Goal: Obtain resource: Download file/media

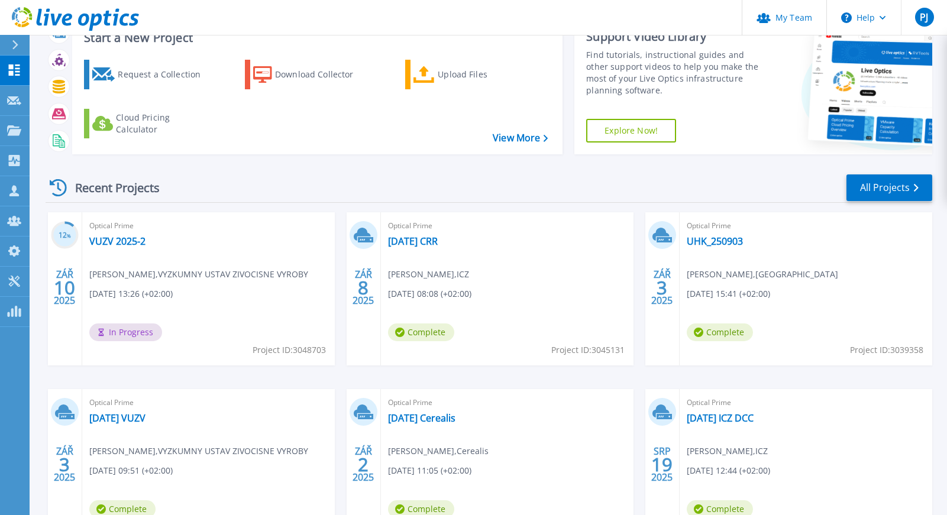
scroll to position [47, 0]
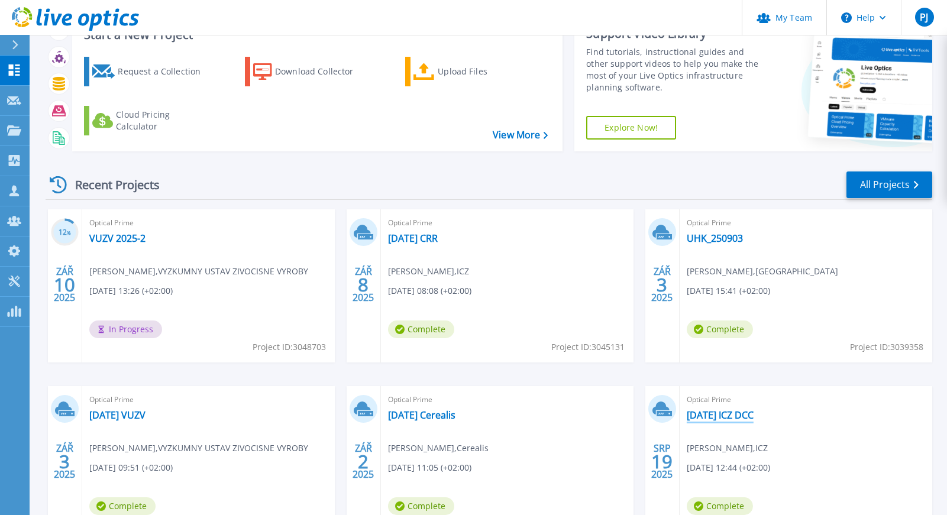
click at [724, 411] on link "[DATE] ICZ DCC" at bounding box center [719, 415] width 67 height 12
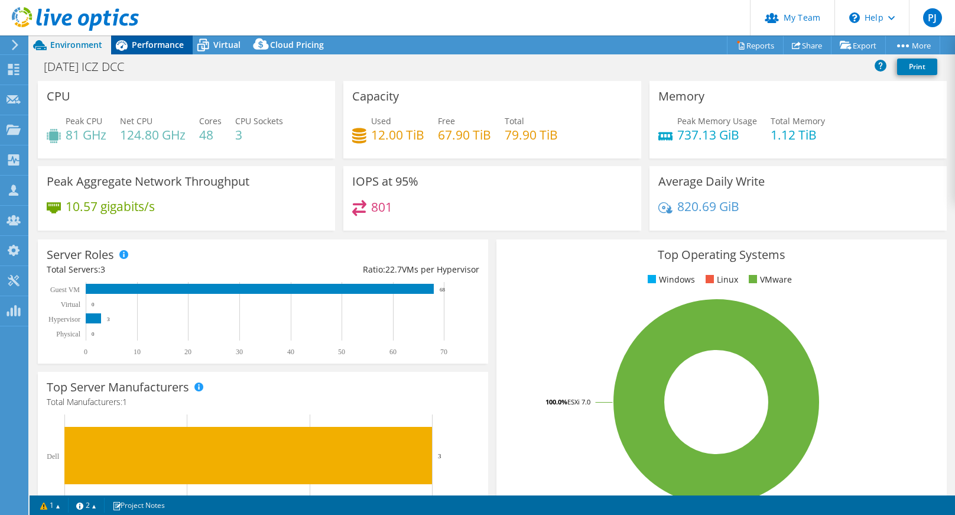
click at [140, 41] on span "Performance" at bounding box center [158, 44] width 52 height 11
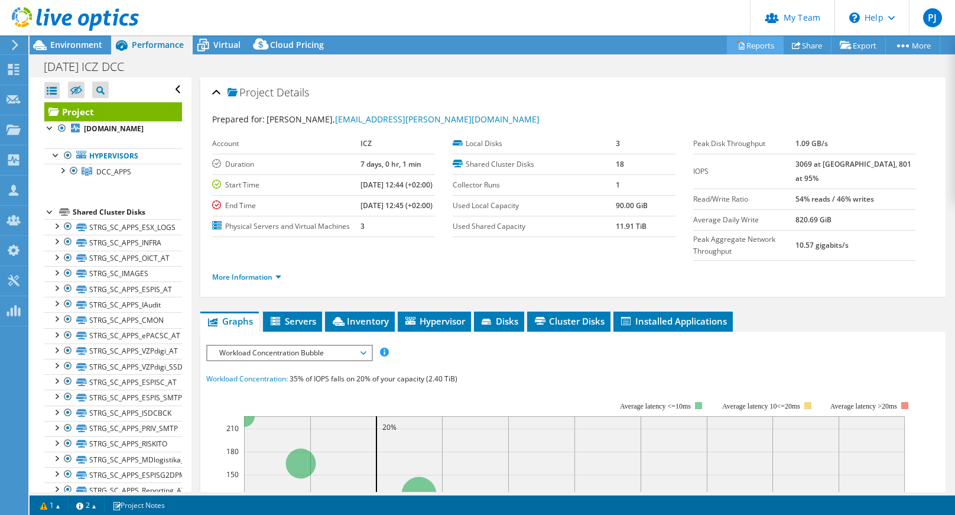
click at [746, 44] on link "Reports" at bounding box center [755, 45] width 57 height 18
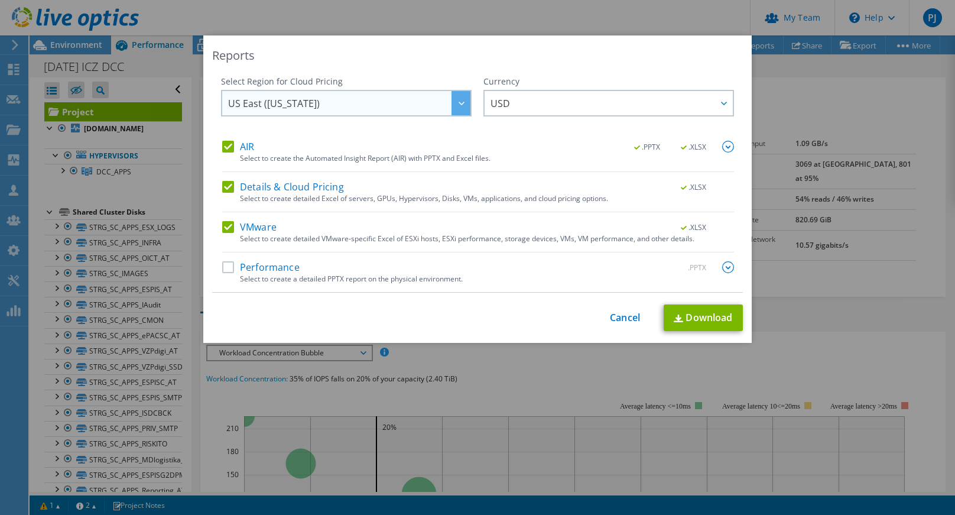
click at [400, 105] on span "US East ([US_STATE])" at bounding box center [349, 103] width 242 height 24
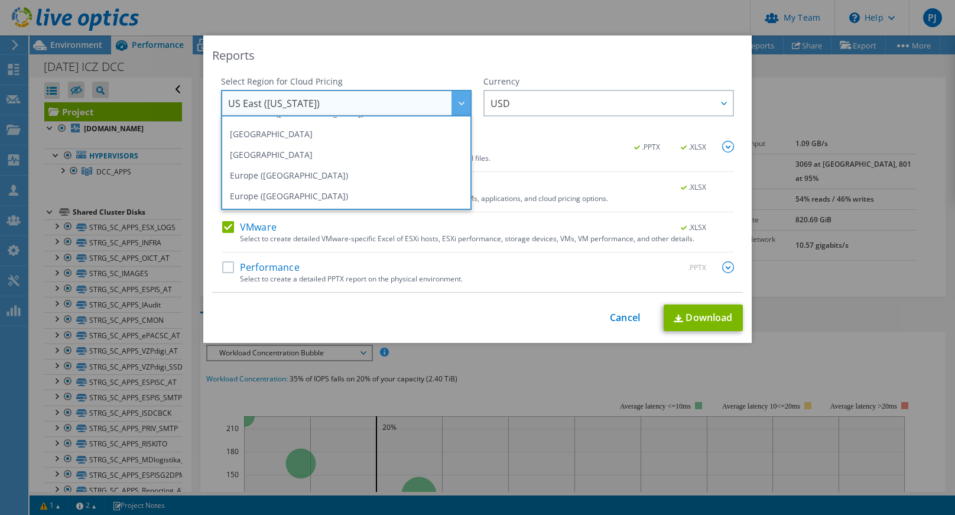
scroll to position [102, 0]
click at [357, 171] on li "Europe ([GEOGRAPHIC_DATA])" at bounding box center [346, 171] width 245 height 21
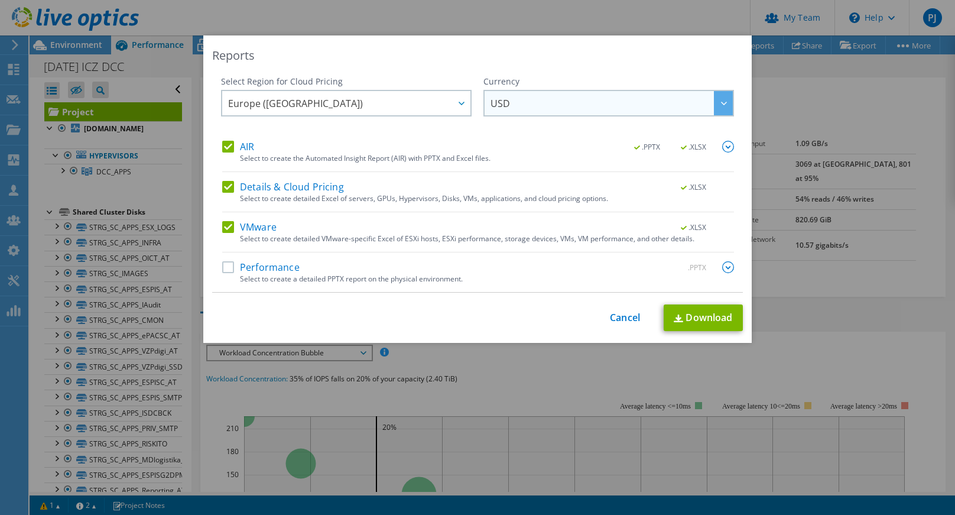
click at [549, 99] on span "USD" at bounding box center [612, 103] width 242 height 24
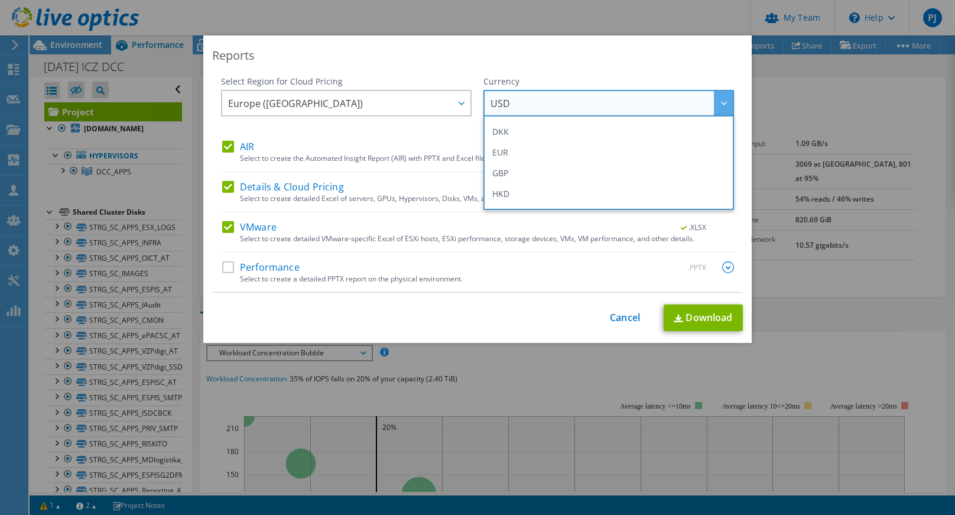
scroll to position [142, 0]
click at [528, 157] on li "EUR" at bounding box center [609, 151] width 245 height 21
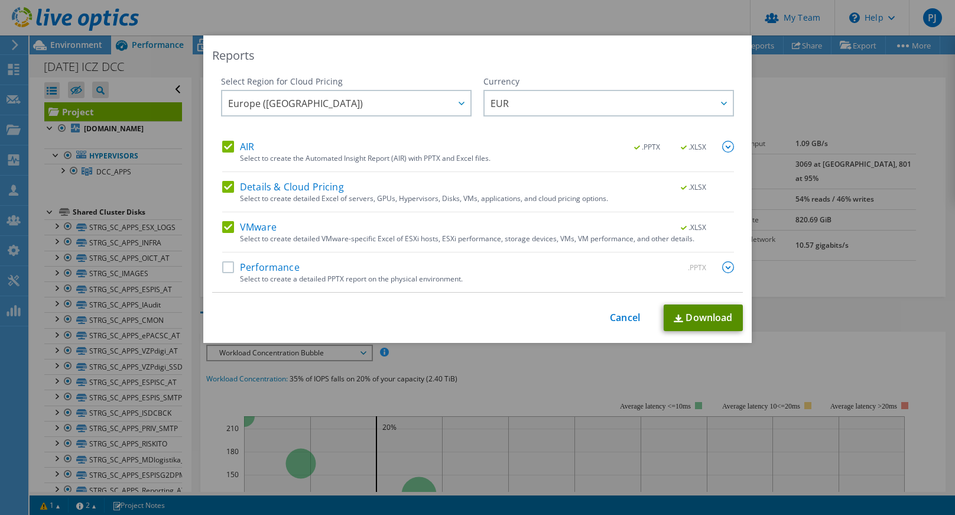
click at [693, 317] on link "Download" at bounding box center [703, 317] width 79 height 27
click at [630, 313] on link "Cancel" at bounding box center [625, 317] width 30 height 11
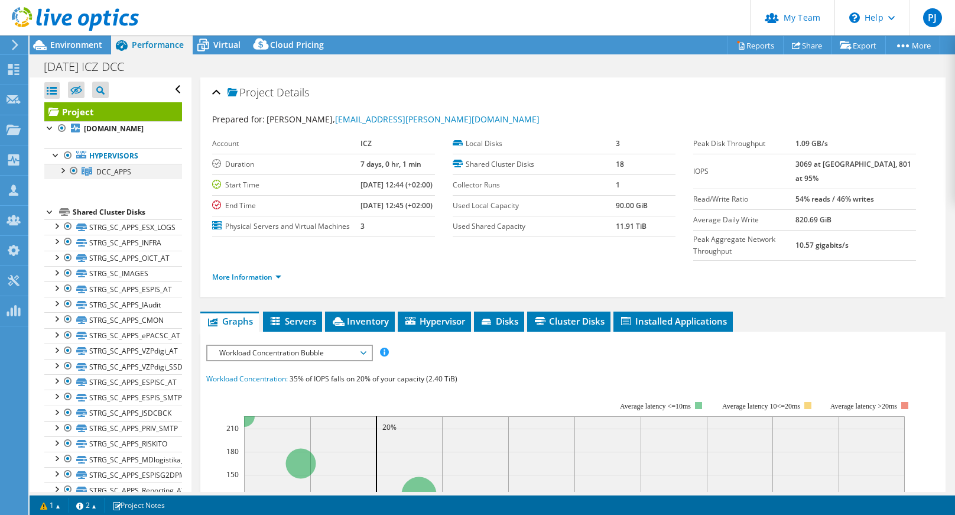
click at [61, 176] on div at bounding box center [62, 170] width 12 height 12
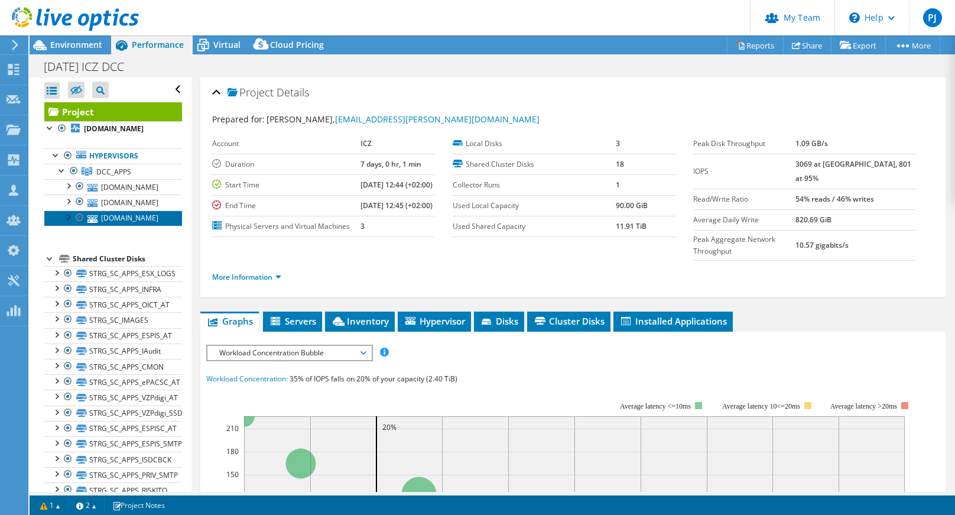
click at [133, 226] on link "[DOMAIN_NAME]" at bounding box center [113, 217] width 138 height 15
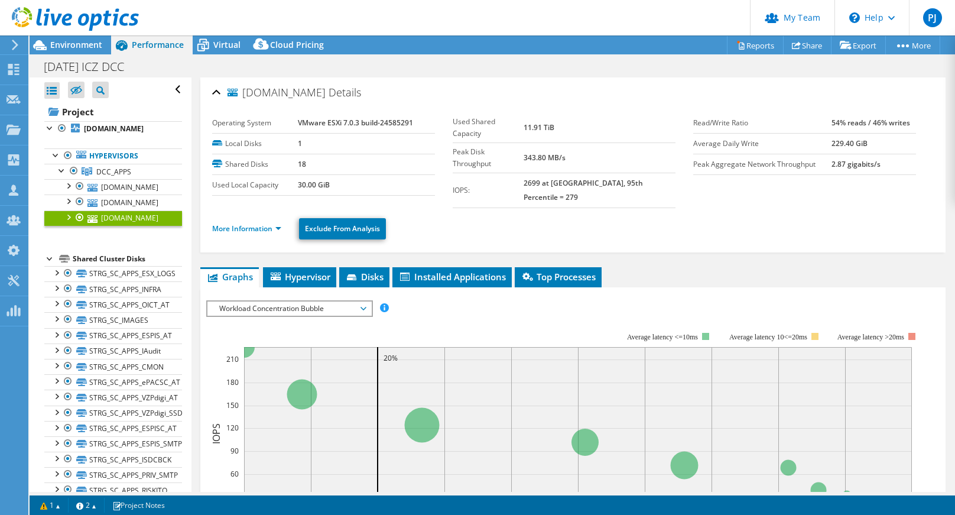
click at [355, 303] on span "Workload Concentration Bubble" at bounding box center [289, 309] width 152 height 14
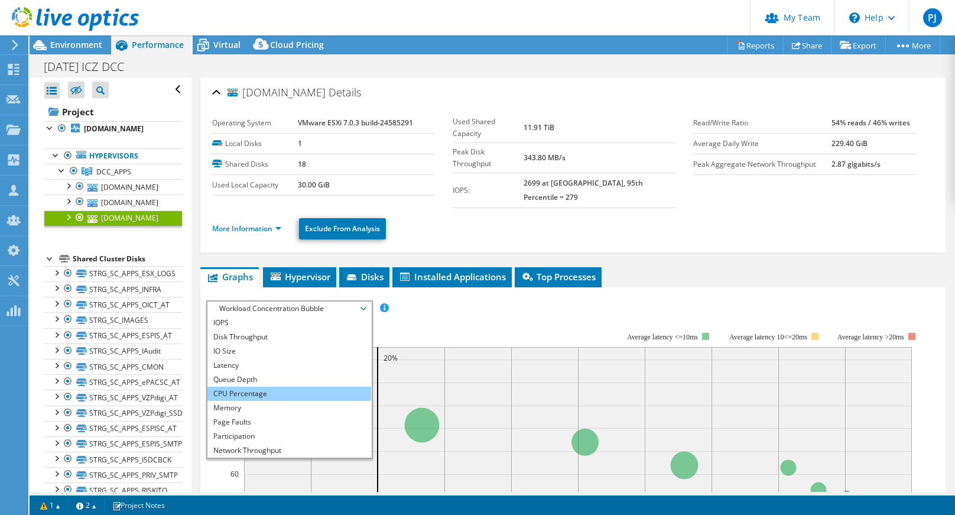
click at [323, 387] on li "CPU Percentage" at bounding box center [290, 394] width 164 height 14
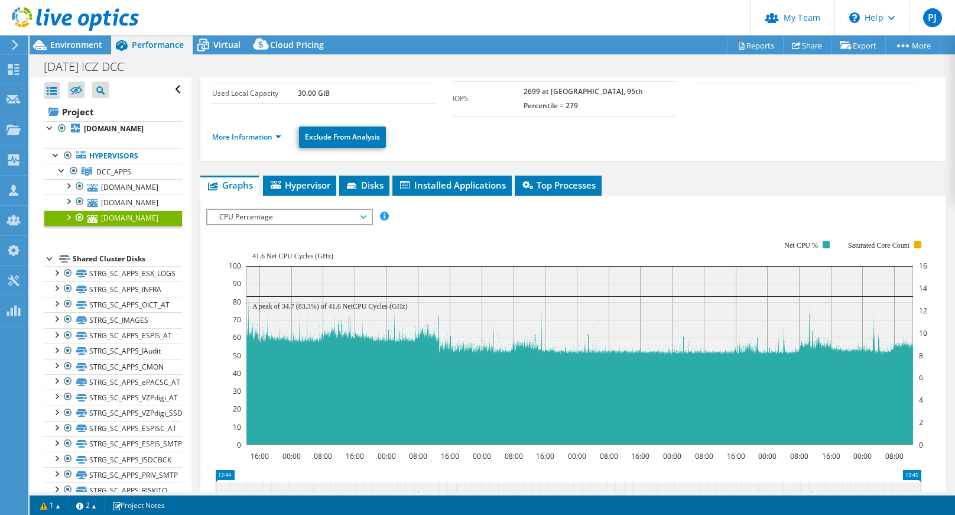
scroll to position [92, 0]
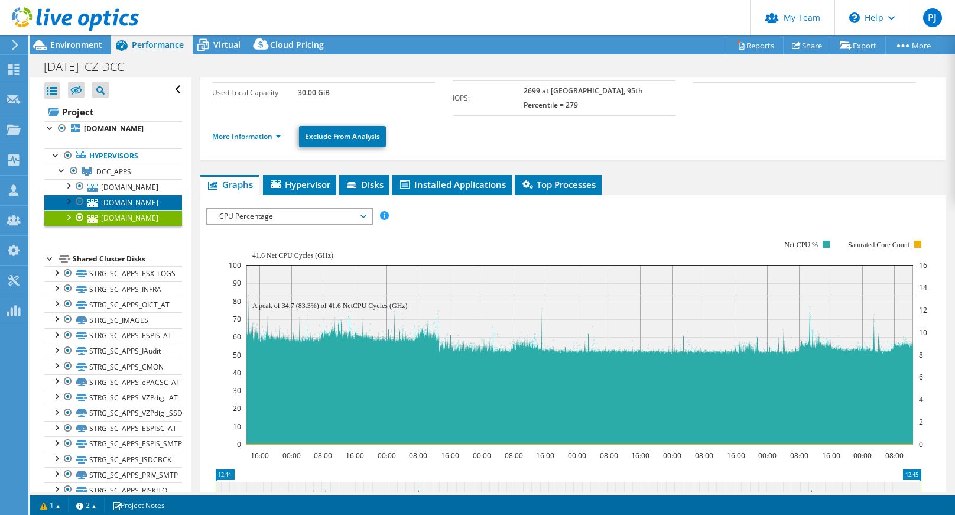
click at [105, 210] on link "[DOMAIN_NAME]" at bounding box center [113, 202] width 138 height 15
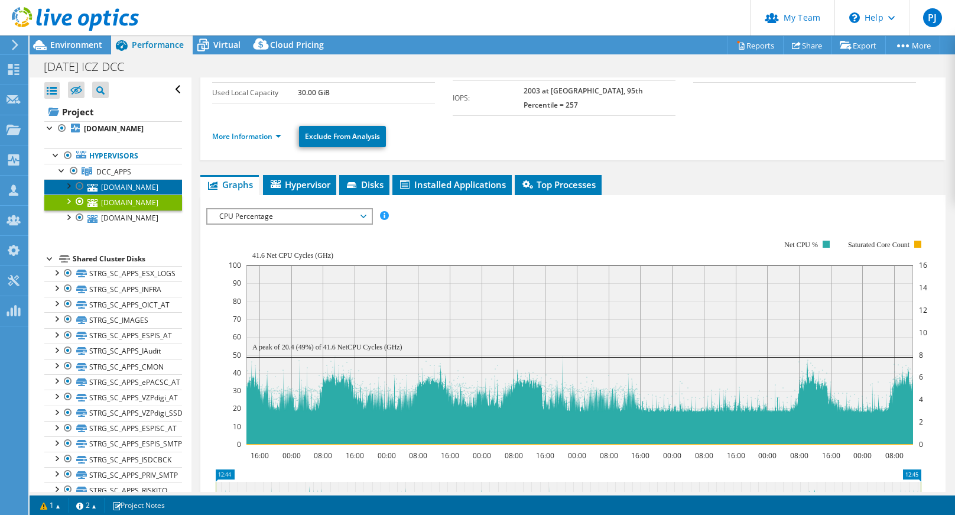
click at [135, 195] on link "[DOMAIN_NAME]" at bounding box center [113, 186] width 138 height 15
